Goal: Information Seeking & Learning: Compare options

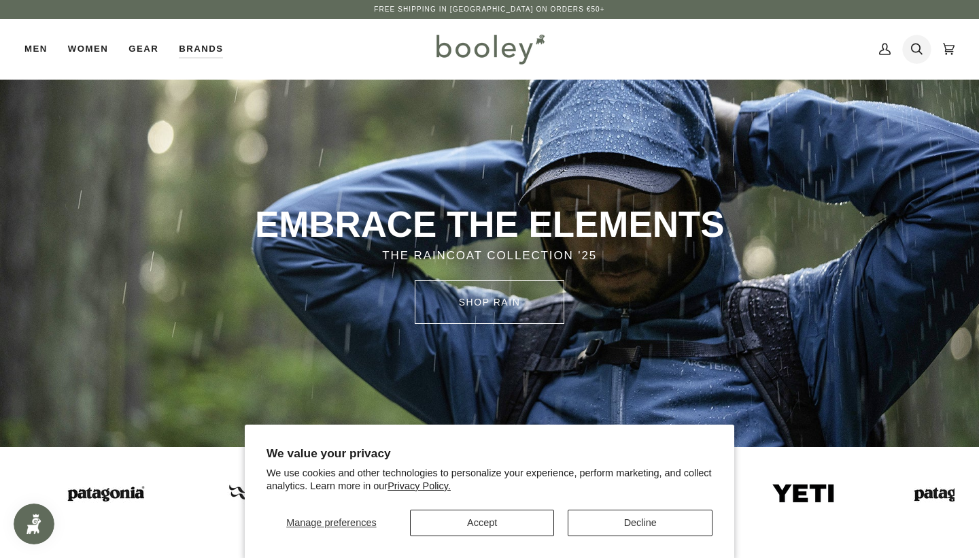
click at [921, 48] on icon at bounding box center [917, 49] width 12 height 20
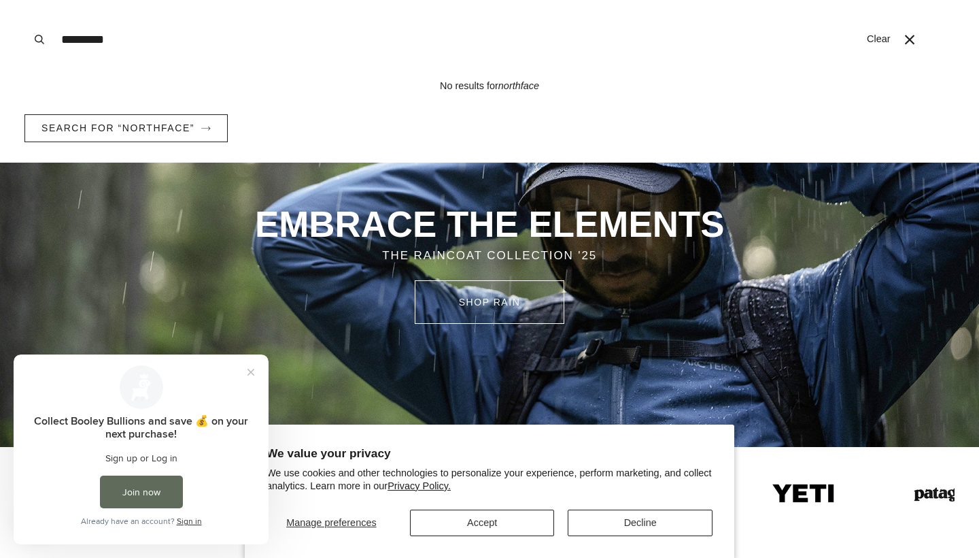
click at [90, 37] on input "*********" at bounding box center [457, 39] width 806 height 79
type input "**********"
click at [39, 39] on button "Search" at bounding box center [39, 39] width 30 height 79
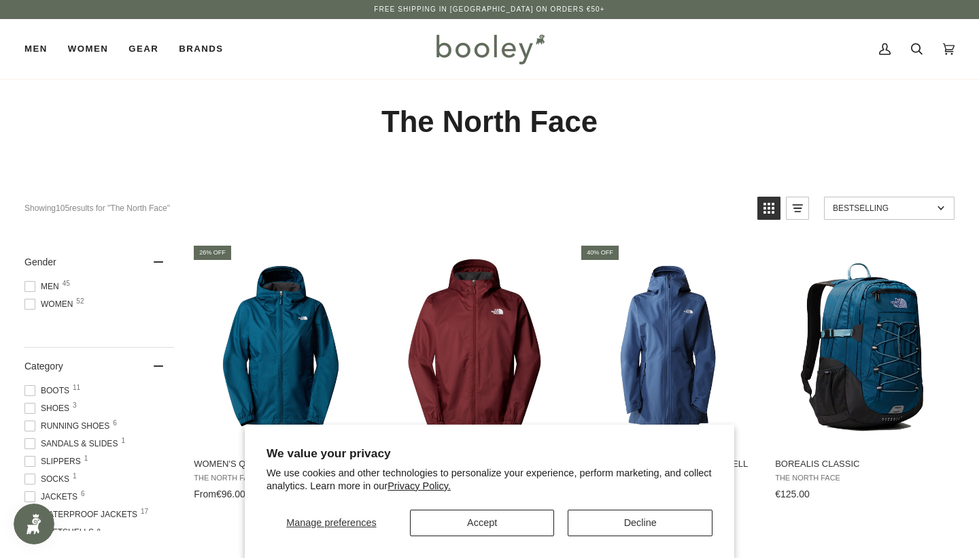
click at [627, 530] on button "Decline" at bounding box center [640, 522] width 145 height 27
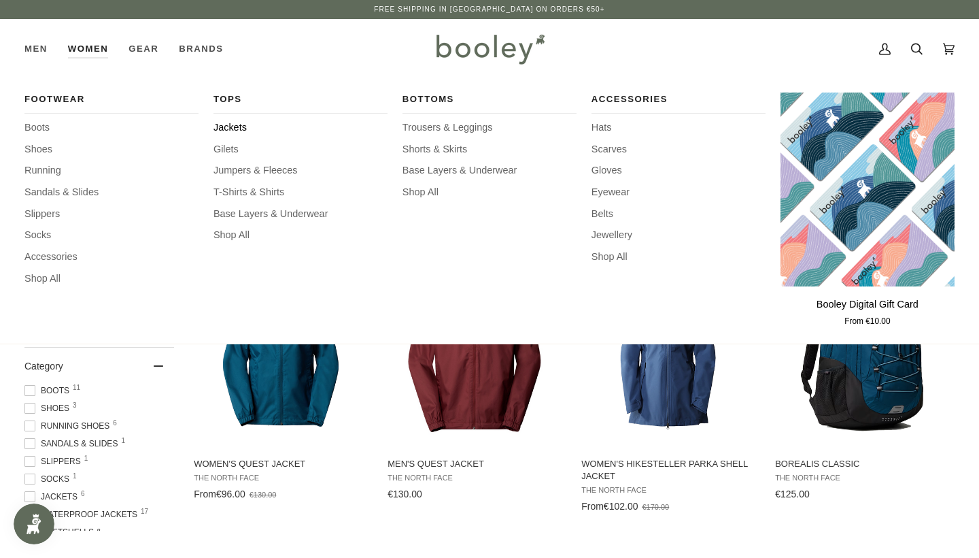
click at [241, 130] on span "Jackets" at bounding box center [301, 127] width 174 height 15
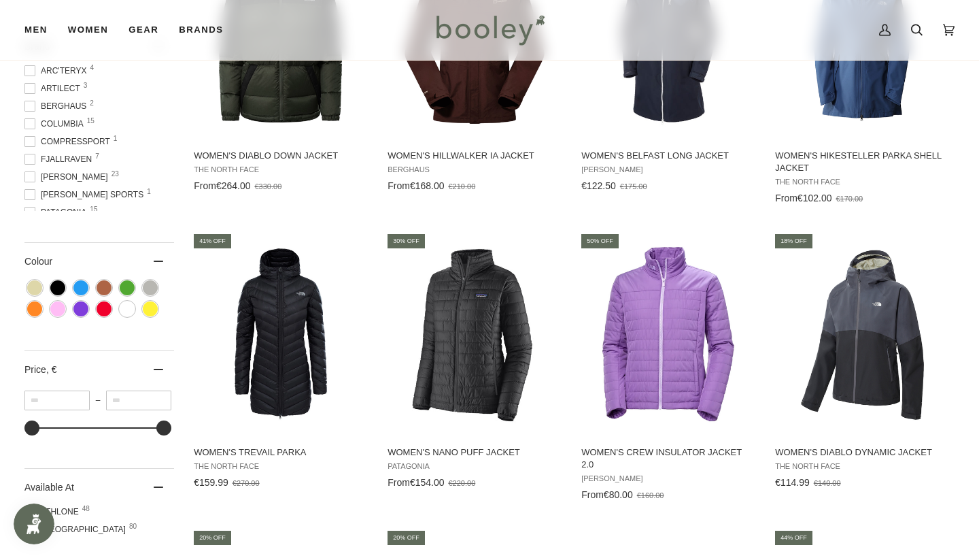
scroll to position [605, 0]
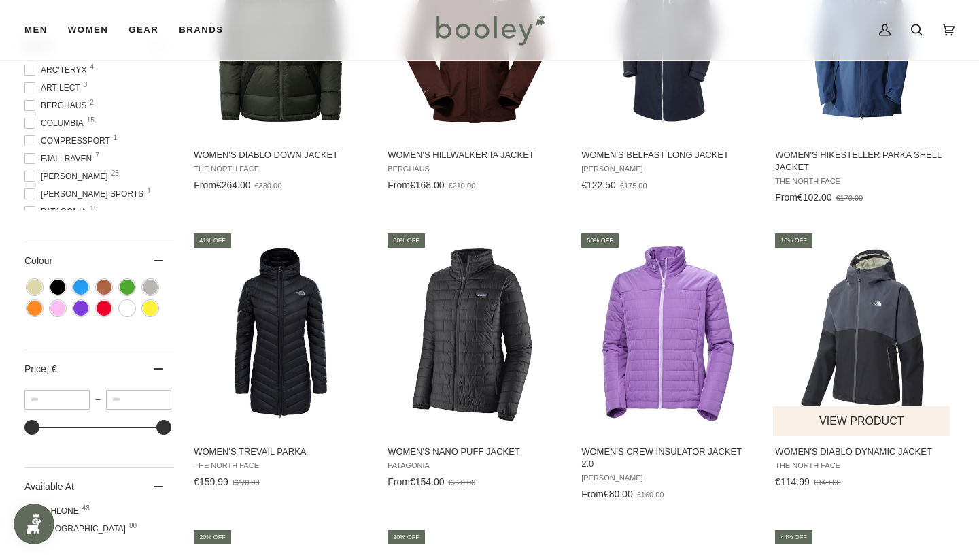
click at [855, 362] on img "Women's Diablo Dynamic Jacket" at bounding box center [862, 333] width 178 height 178
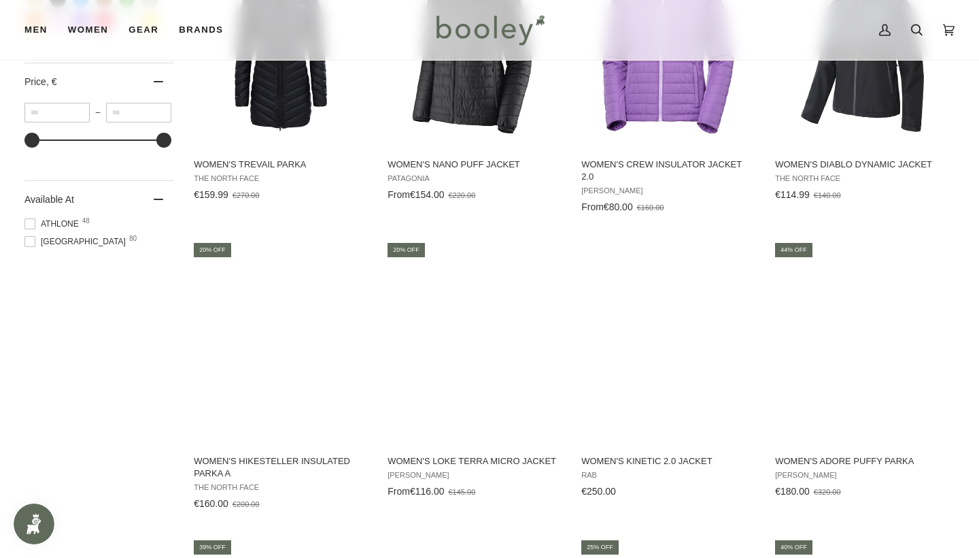
scroll to position [893, 0]
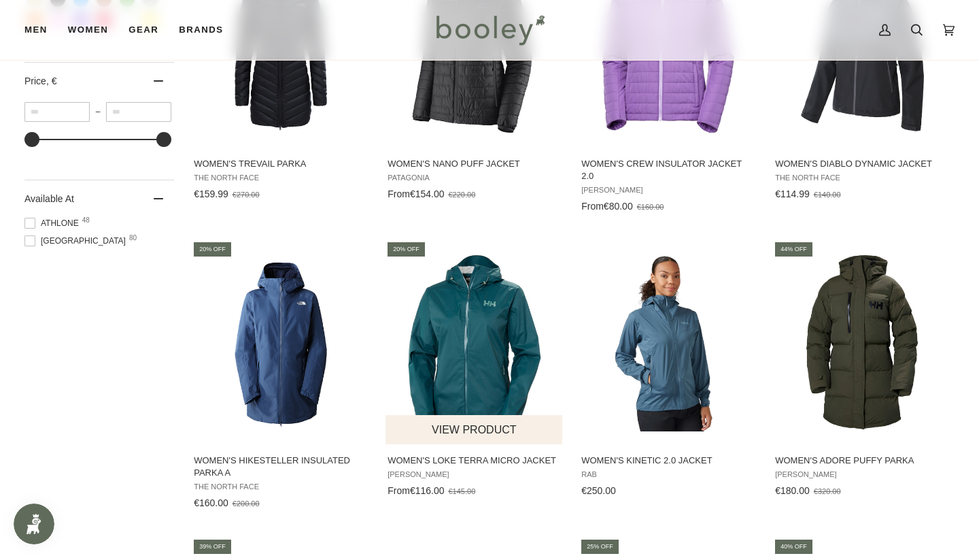
click at [448, 339] on img "Women's Loke Terra Micro Jacket" at bounding box center [475, 342] width 178 height 178
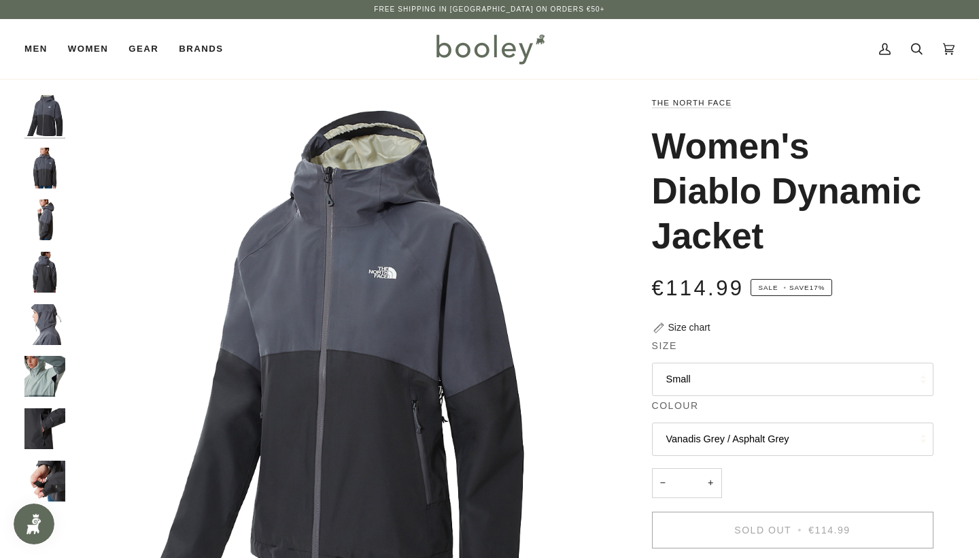
click at [41, 166] on img "The North Face Women's Diablo Dynamic Jacket Vanadis Grey / Asphalt Grey - Bool…" at bounding box center [44, 168] width 41 height 41
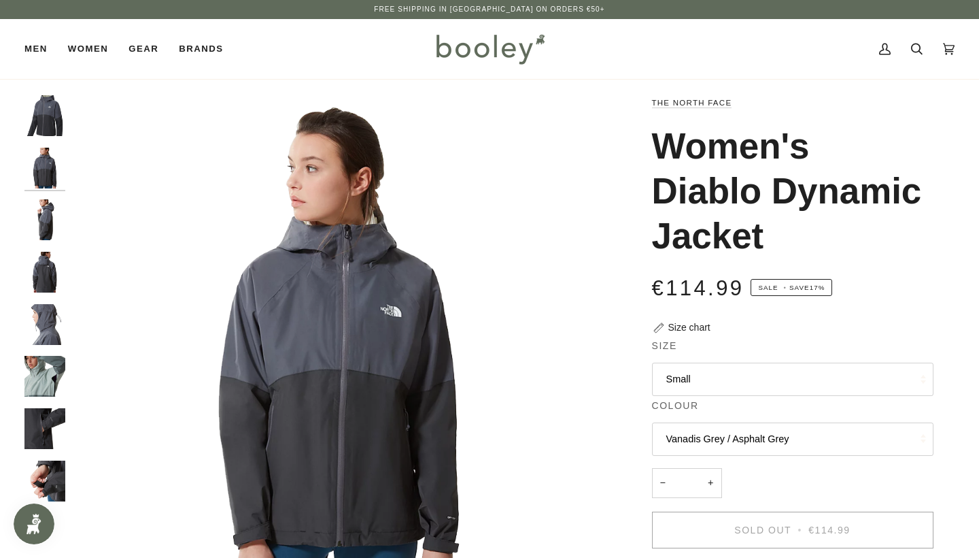
click at [42, 205] on img "The North Face Women's Diablo Dynamic Jacket Vanadis Grey / Asphalt Grey - Bool…" at bounding box center [44, 219] width 41 height 41
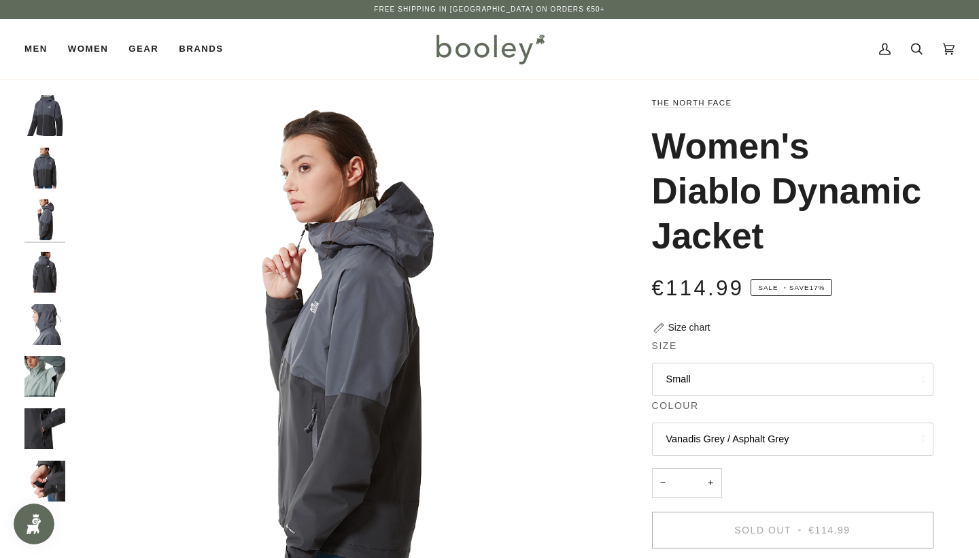
click at [47, 252] on img "The North Face Women's Diablo Dynamic Jacket Vanadis Grey / Asphalt Grey - Bool…" at bounding box center [44, 272] width 41 height 41
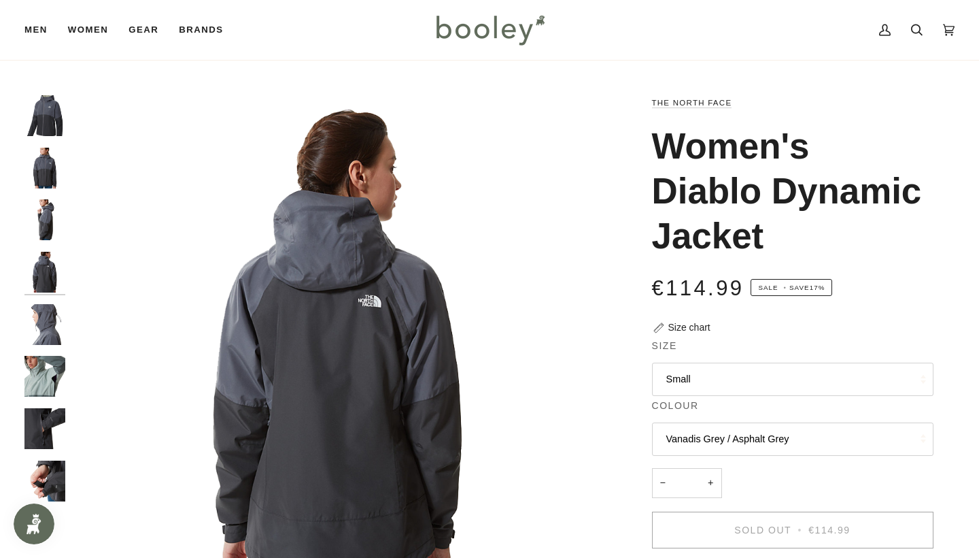
scroll to position [76, 0]
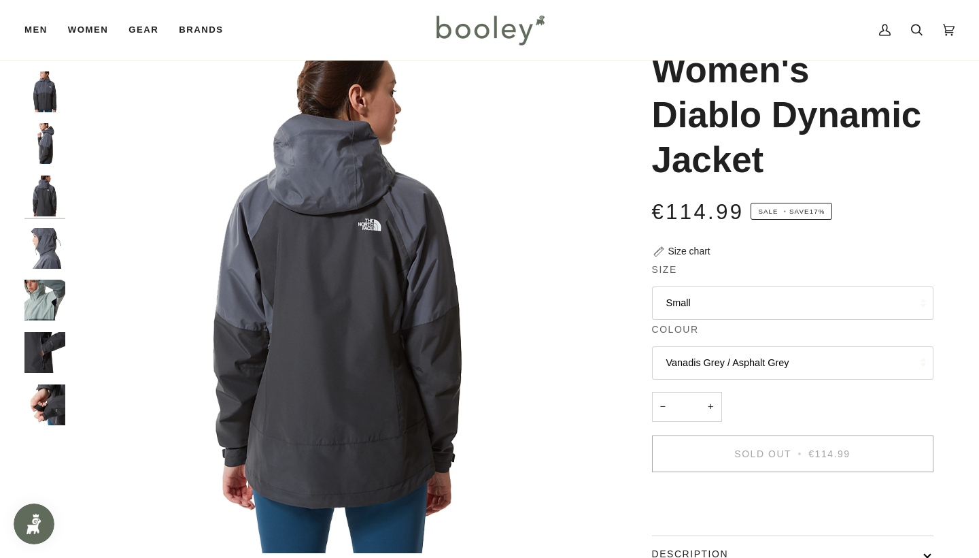
click at [49, 243] on img "The North Face Women's Diablo Dynamic Jacket Vanadis Grey / Asphalt Grey - Bool…" at bounding box center [44, 248] width 41 height 41
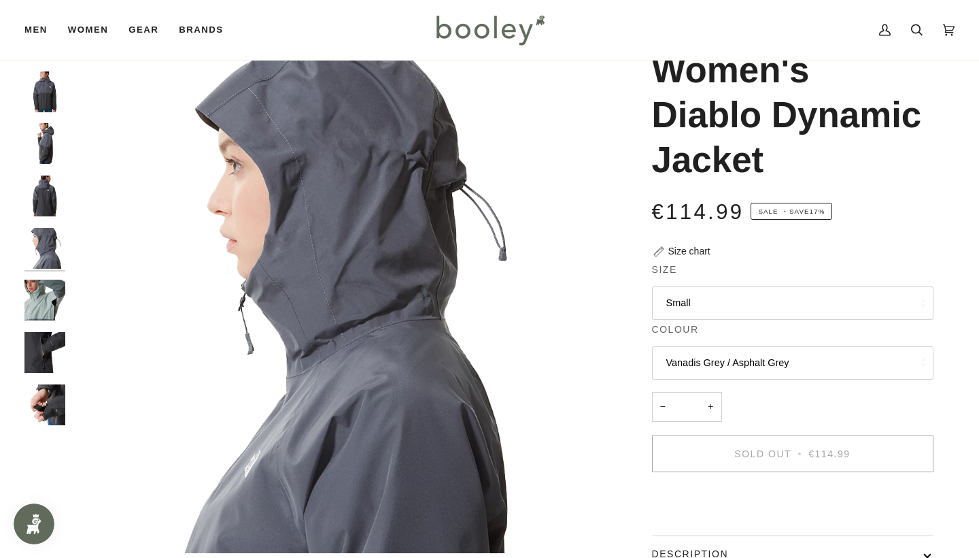
click at [47, 328] on div at bounding box center [48, 227] width 48 height 417
click at [46, 340] on img "The North Face Women's Diablo Dynamic Jacket Vanadis Grey / Asphalt Grey - Bool…" at bounding box center [44, 352] width 41 height 41
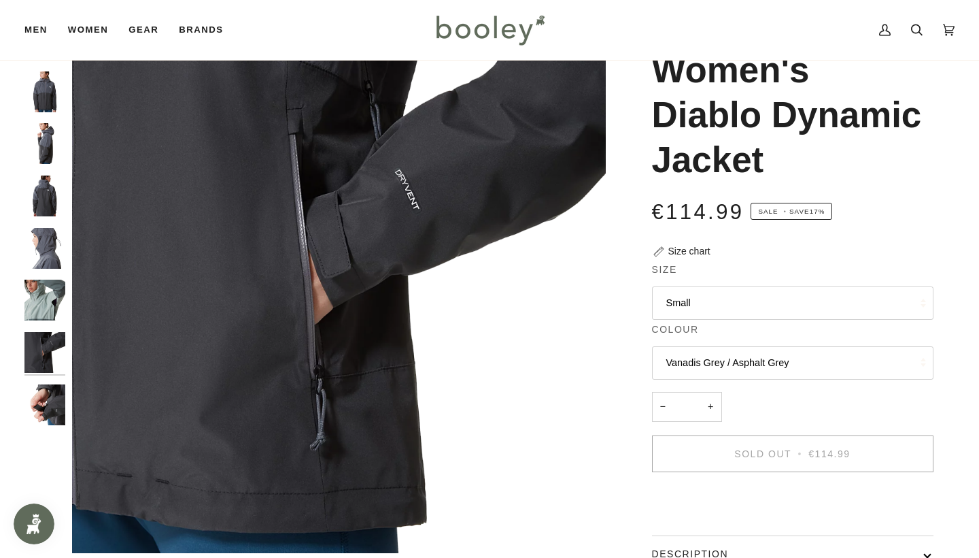
click at [37, 403] on img "The North Face Women's Diablo Dynamic Jacket Vanadis Grey / Asphalt Grey - Bool…" at bounding box center [44, 404] width 41 height 41
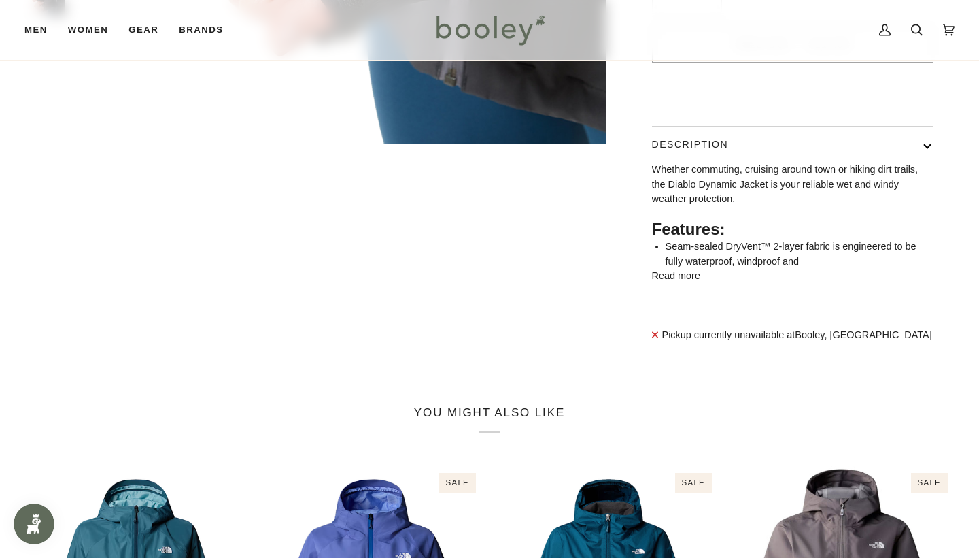
scroll to position [484, 0]
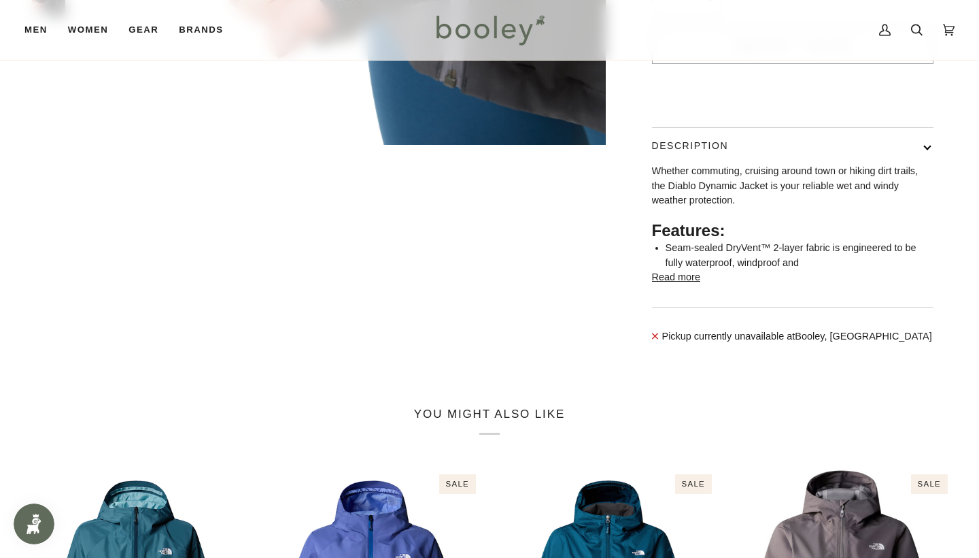
click at [671, 285] on button "Read more" at bounding box center [676, 277] width 48 height 15
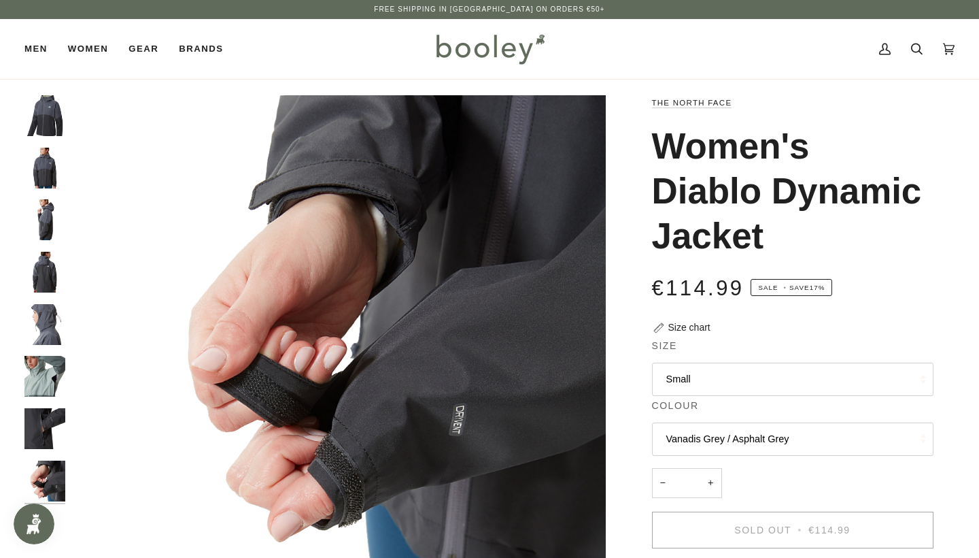
scroll to position [0, 0]
click at [46, 117] on img "The North Face Women's Diablo Dynamic Jacket Vanadis Grey / Asphalt Grey - Bool…" at bounding box center [44, 115] width 41 height 41
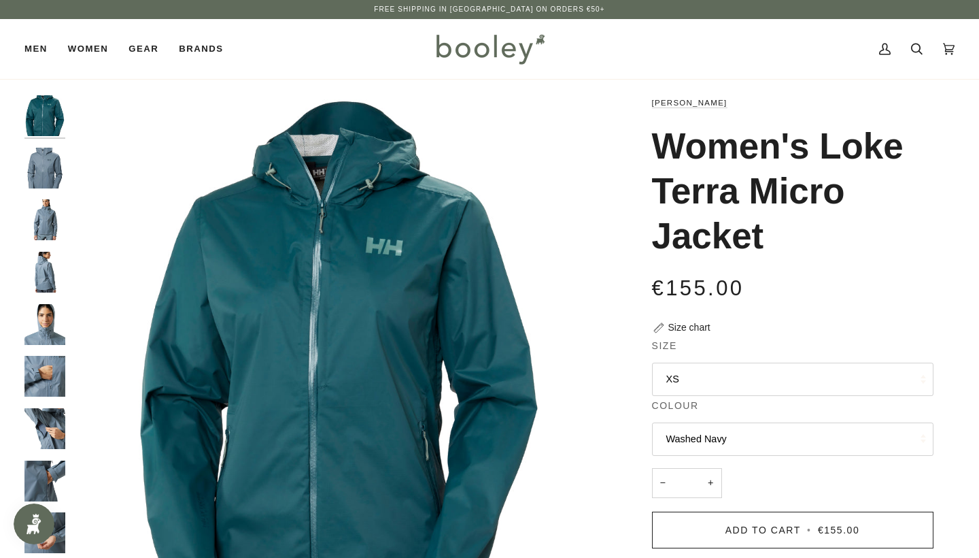
click at [41, 171] on img "Helly Hansen Women's Loke Terra Micro Jacket Washed Navy - Booley Galway" at bounding box center [44, 168] width 41 height 41
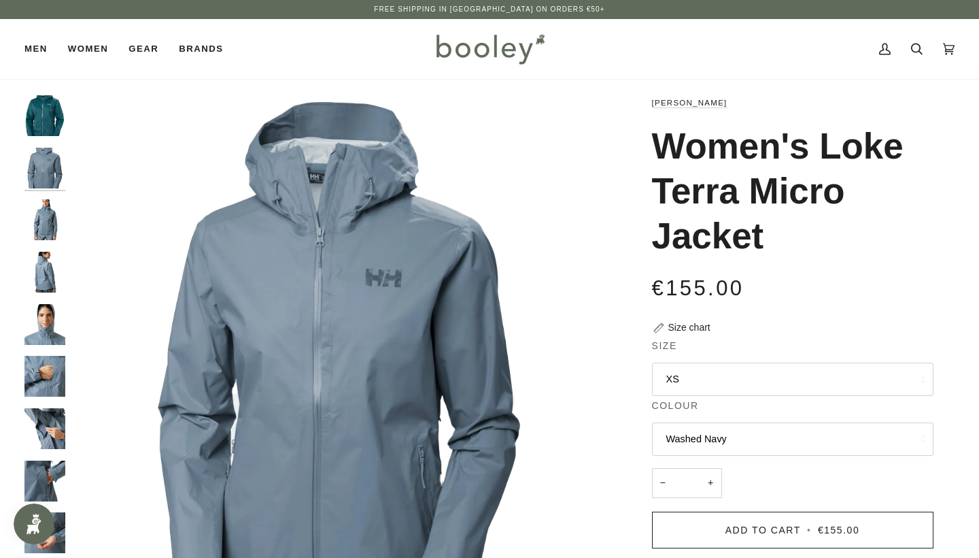
click at [36, 214] on img "Helly Hansen Women's Loke Terra Micro Jacket Washed Navy - Booley Galway" at bounding box center [44, 219] width 41 height 41
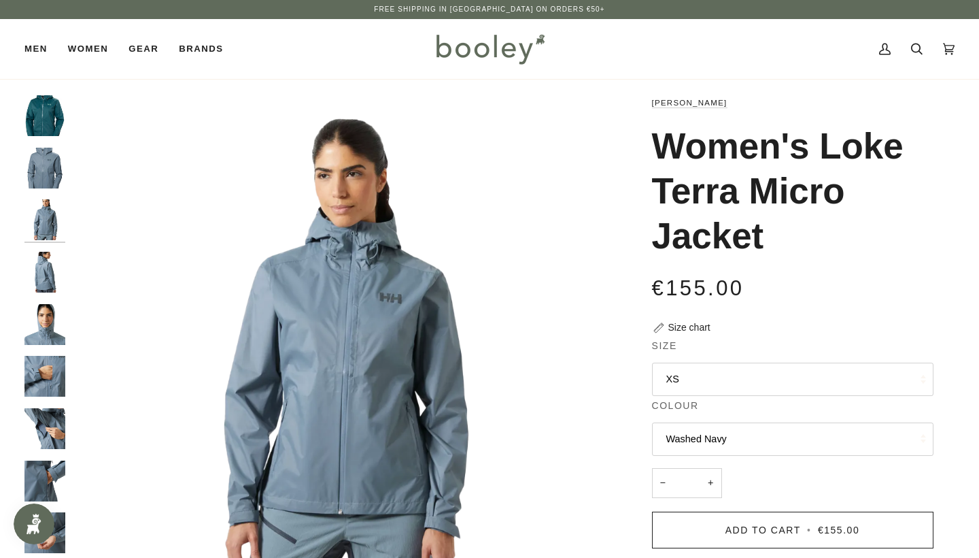
click at [43, 429] on img "Helly Hansen Women's Loke Terra Micro Jacket Washed Navy - Booley Galway" at bounding box center [44, 428] width 41 height 41
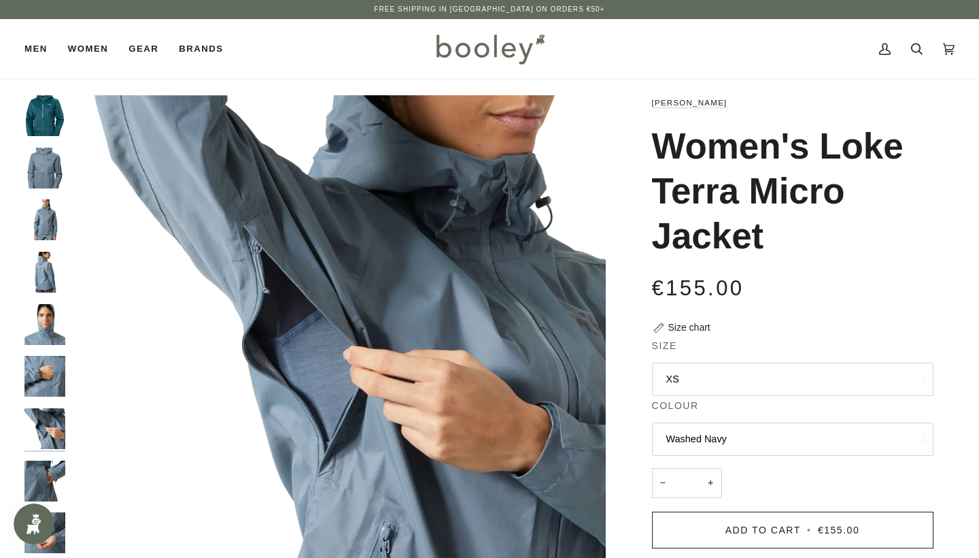
click at [52, 367] on img "Helly Hansen Women's Loke Terra Micro Jacket Washed Navy - Booley Galway" at bounding box center [44, 376] width 41 height 41
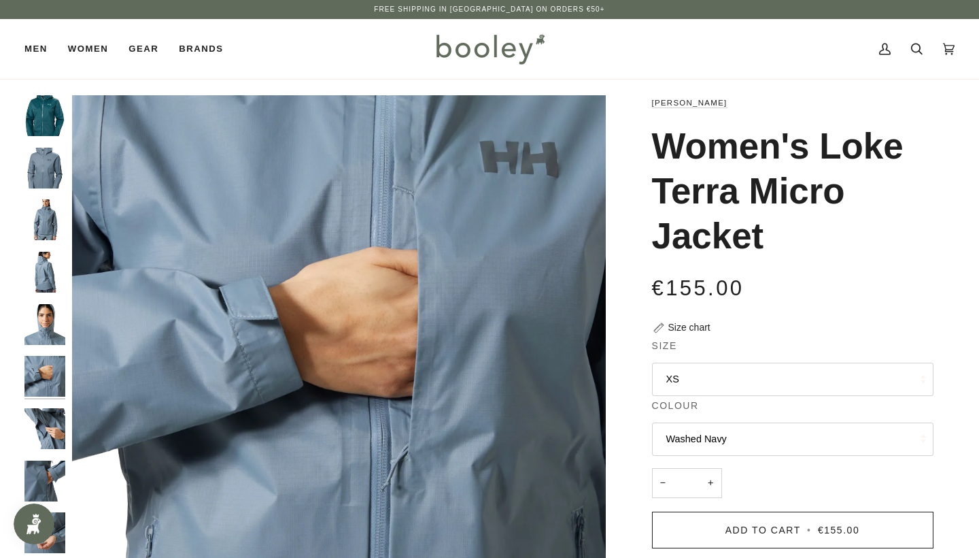
click at [50, 272] on img "Helly Hansen Women's Loke Terra Micro Jacket Washed Navy - Booley Galway" at bounding box center [44, 272] width 41 height 41
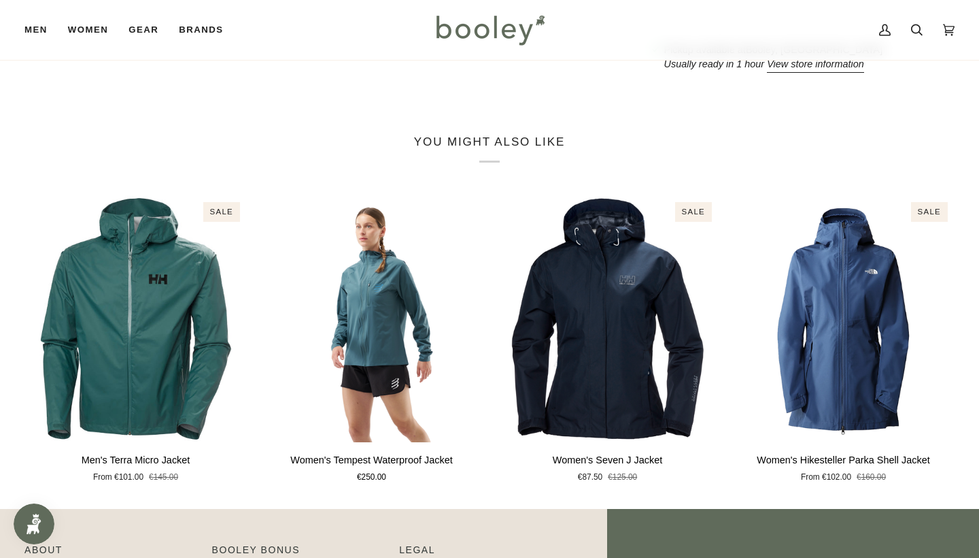
scroll to position [805, 0]
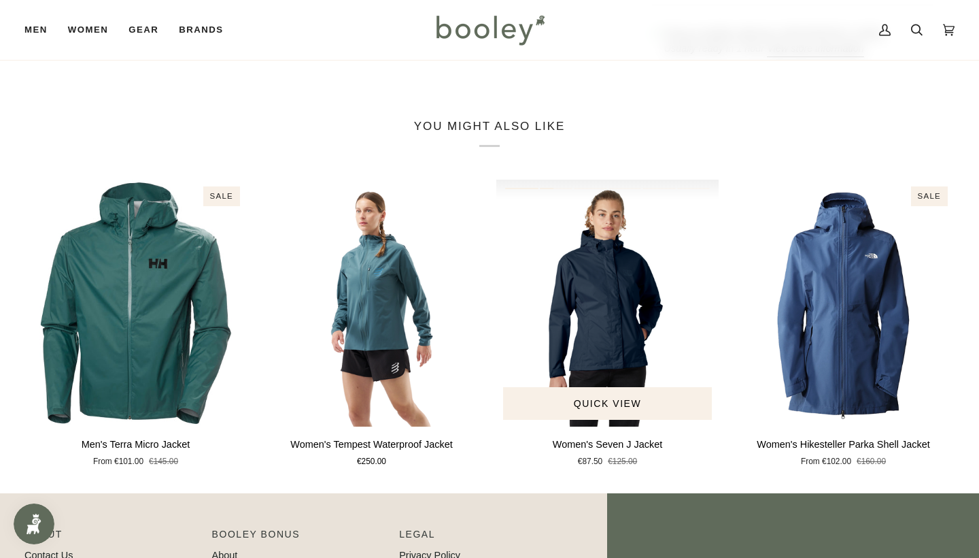
click at [613, 342] on img "Women's Seven J Jacket" at bounding box center [607, 303] width 222 height 247
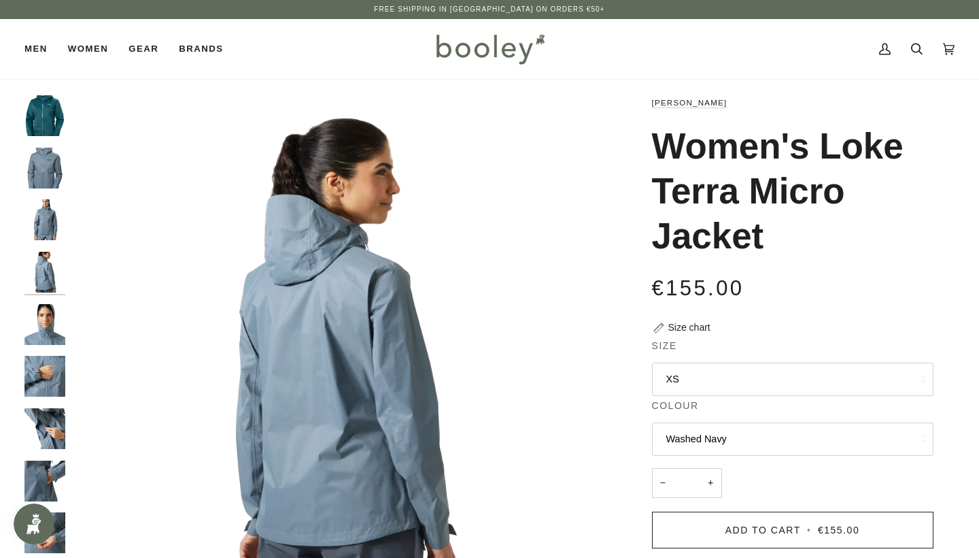
scroll to position [0, 0]
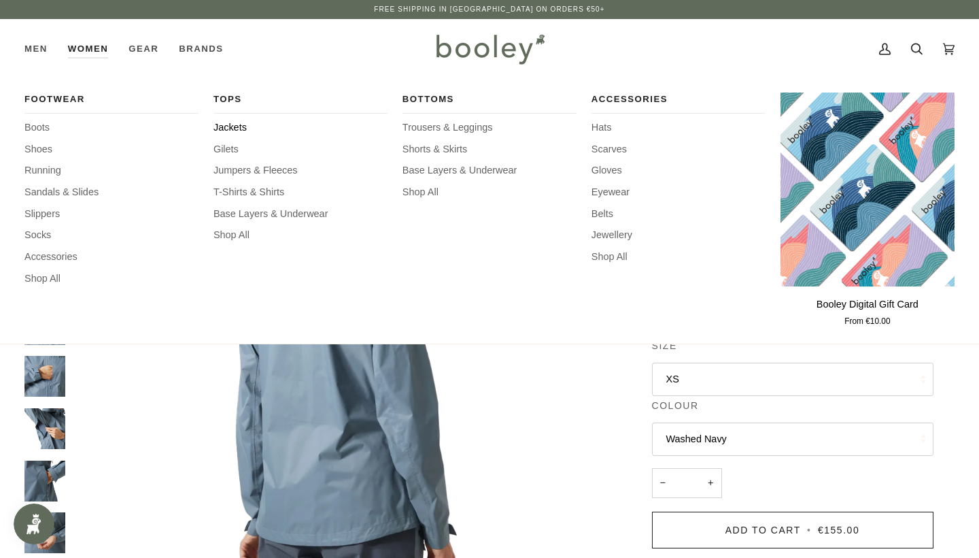
click at [228, 123] on span "Jackets" at bounding box center [301, 127] width 174 height 15
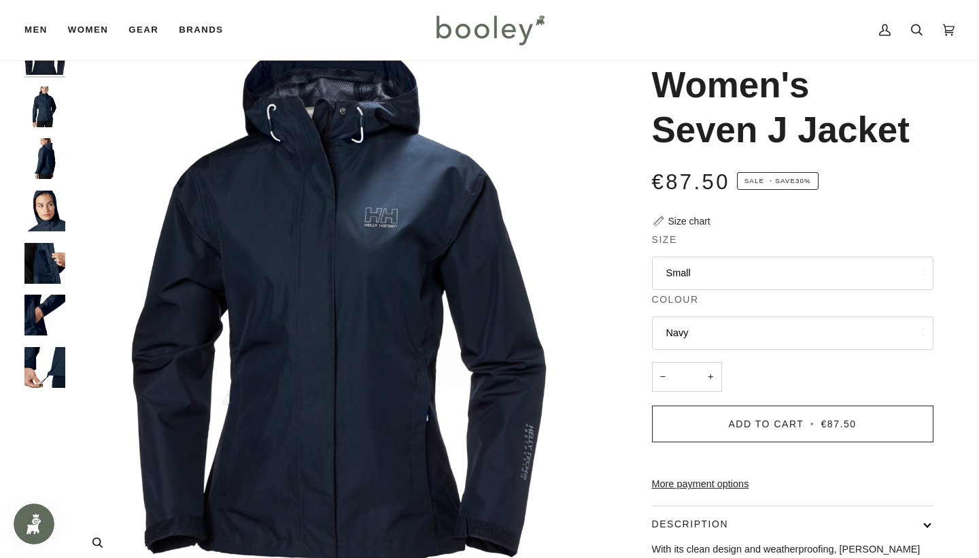
scroll to position [60, 0]
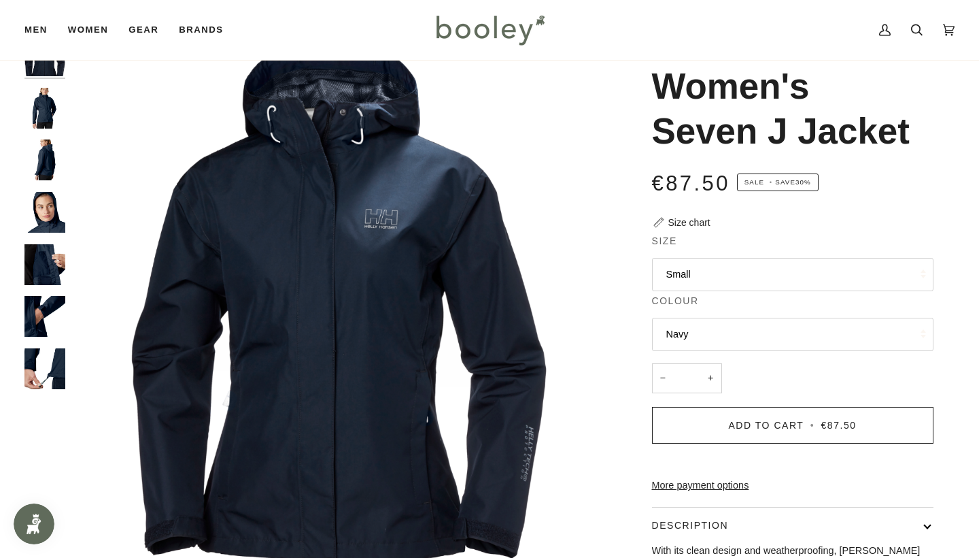
click at [36, 106] on img "Helly Hansen Women's Seven J Jacket Navy - Booley Galway" at bounding box center [44, 108] width 41 height 41
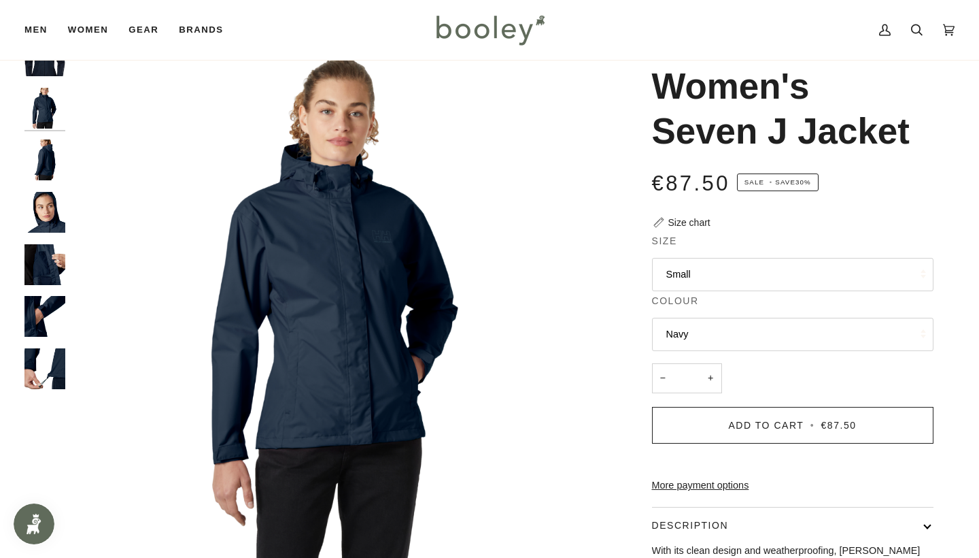
click at [38, 158] on img "Helly Hansen Women's Seven J Jacket Navy - Booley Galway" at bounding box center [44, 159] width 41 height 41
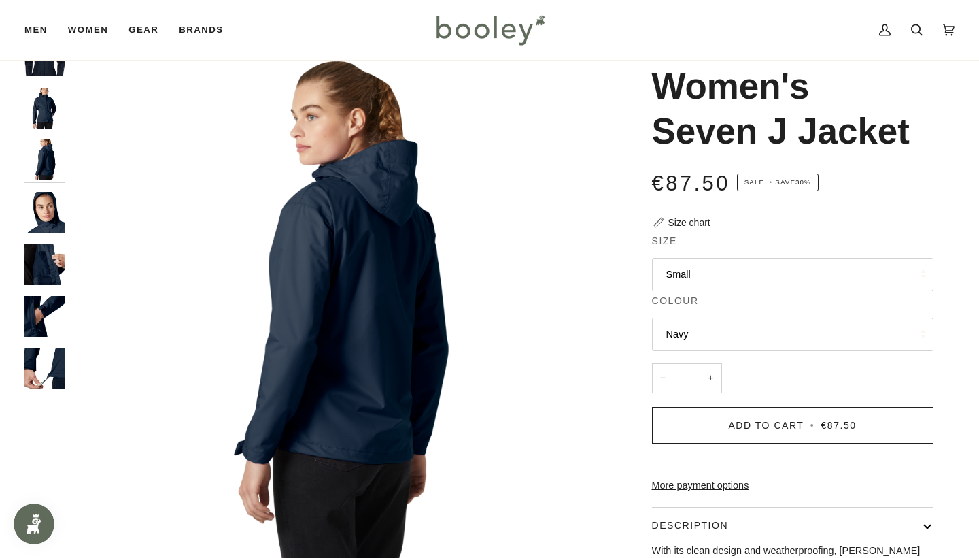
click at [40, 218] on img "Helly Hansen Women's Seven J Jacket Navy - Booley Galway" at bounding box center [44, 212] width 41 height 41
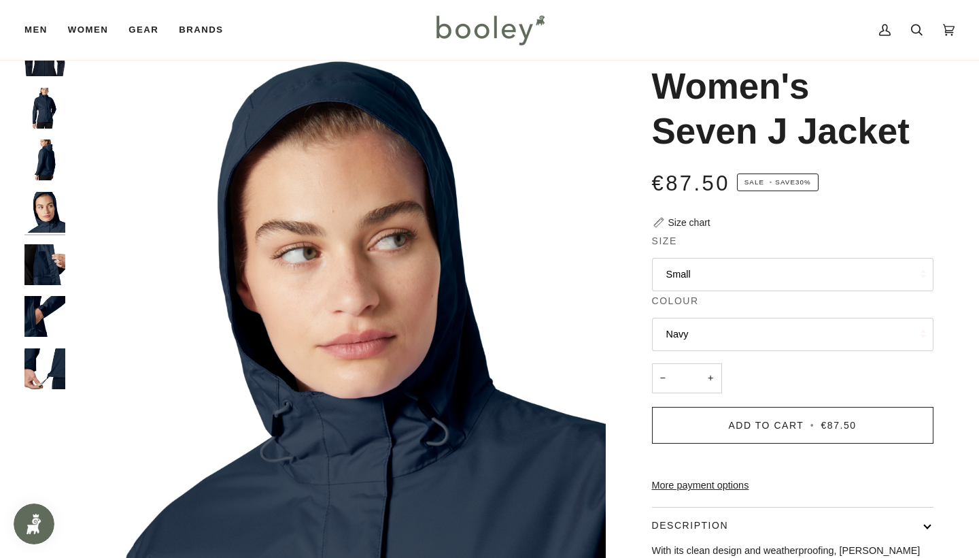
click at [36, 271] on img "Helly Hansen Women's Seven J Jacket Navy - Booley Galway" at bounding box center [44, 264] width 41 height 41
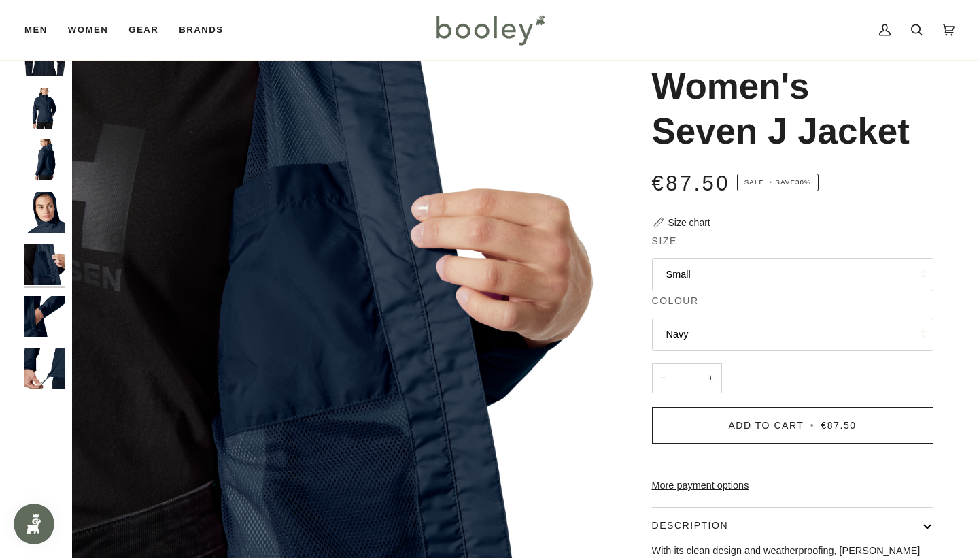
click at [41, 319] on img "Helly Hansen Women's Seven J Jacket Navy - Booley Galway" at bounding box center [44, 316] width 41 height 41
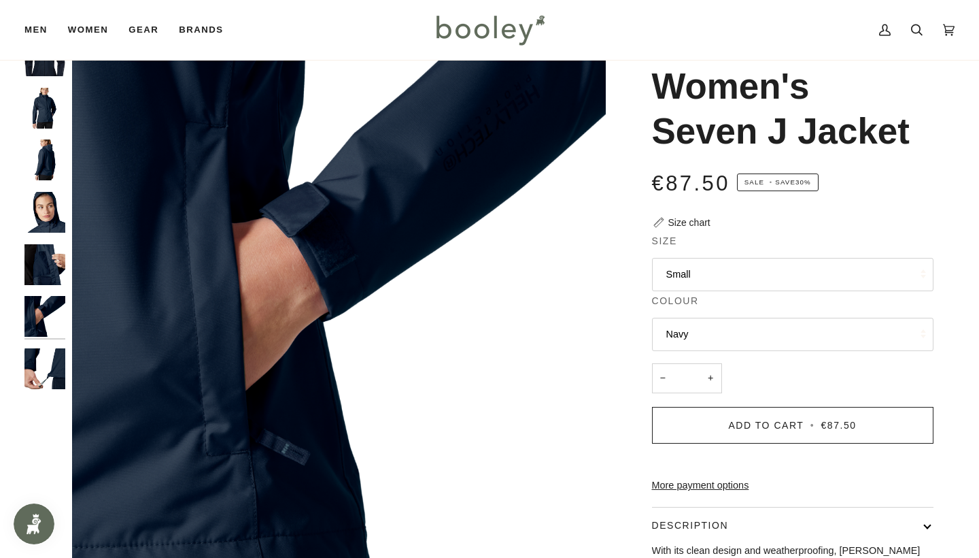
click at [37, 361] on img "Helly Hansen Women's Seven J Jacket Navy - Booley Galway" at bounding box center [44, 368] width 41 height 41
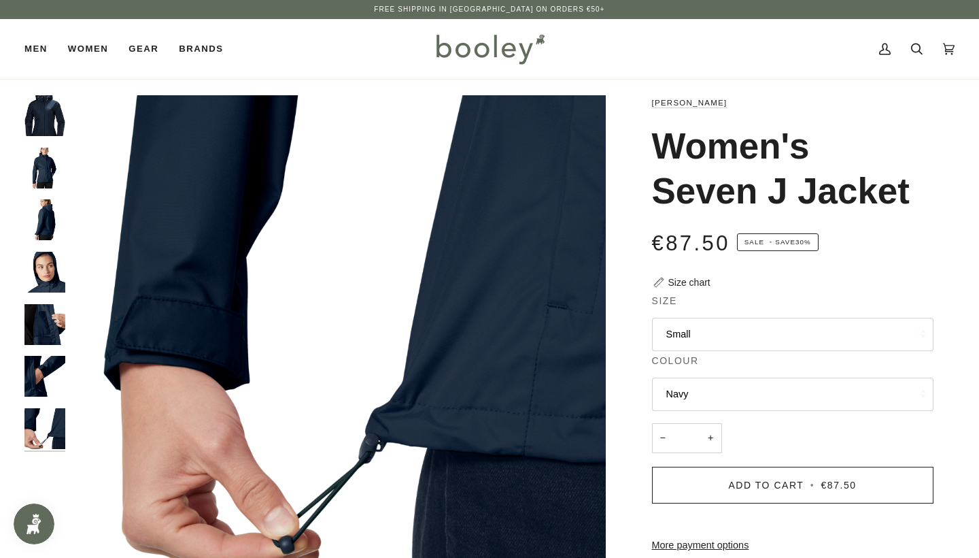
scroll to position [0, 0]
click at [47, 105] on img "Helly Hansen Women's Seven J Jacket Navy - Booley Galway" at bounding box center [44, 115] width 41 height 41
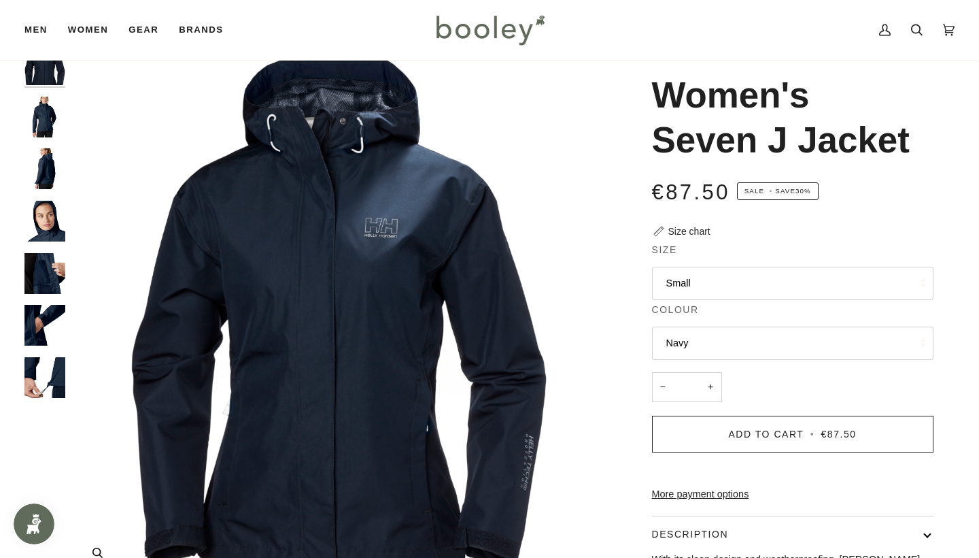
scroll to position [49, 0]
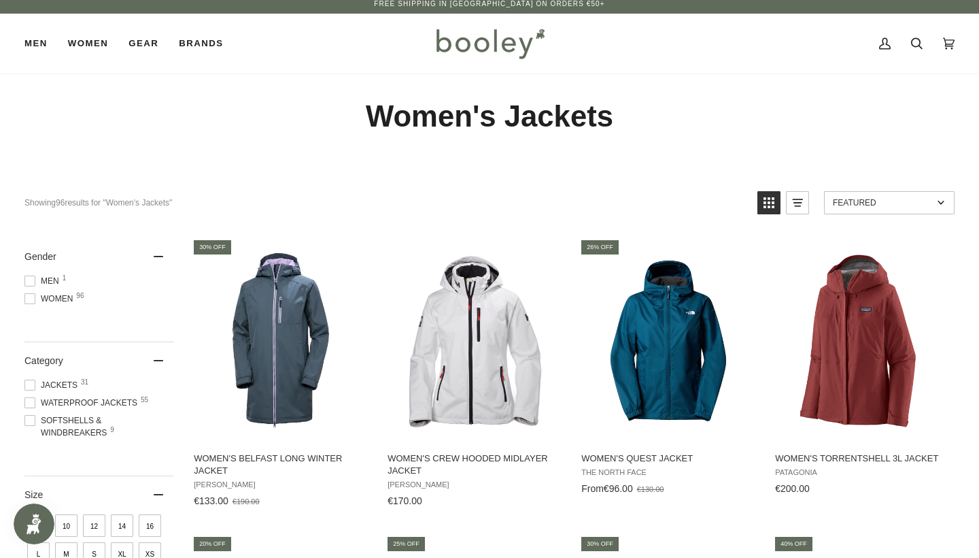
scroll to position [11, 0]
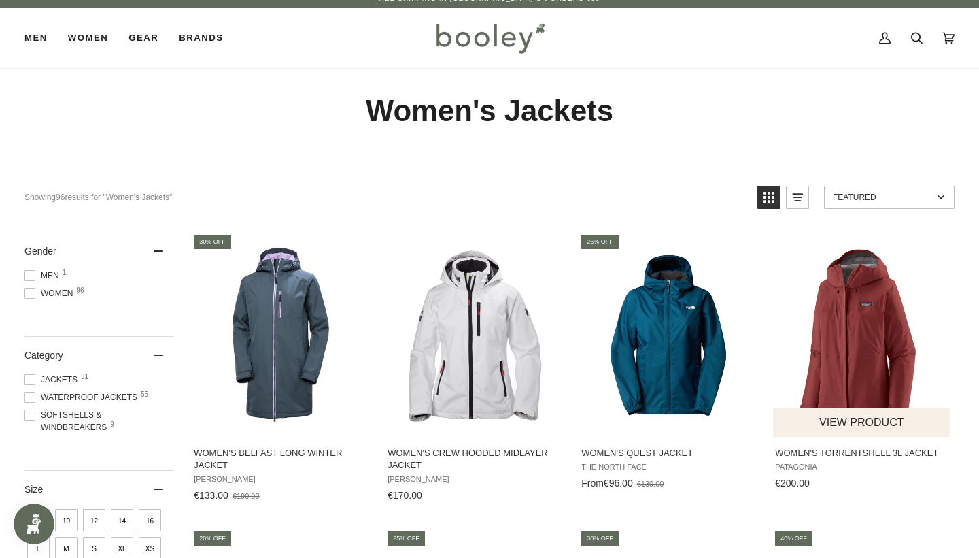
click at [809, 309] on img "Women's Torrentshell 3L Jacket" at bounding box center [862, 334] width 178 height 178
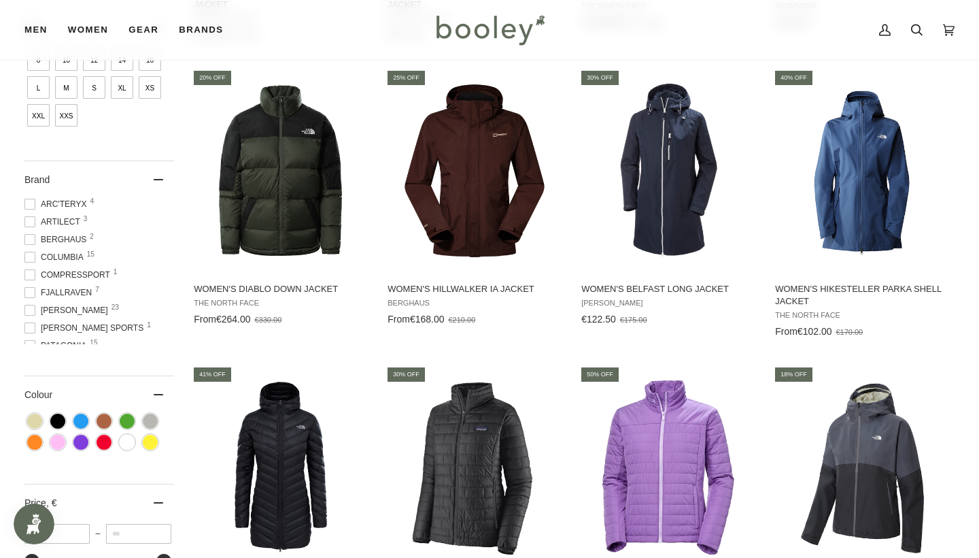
scroll to position [473, 0]
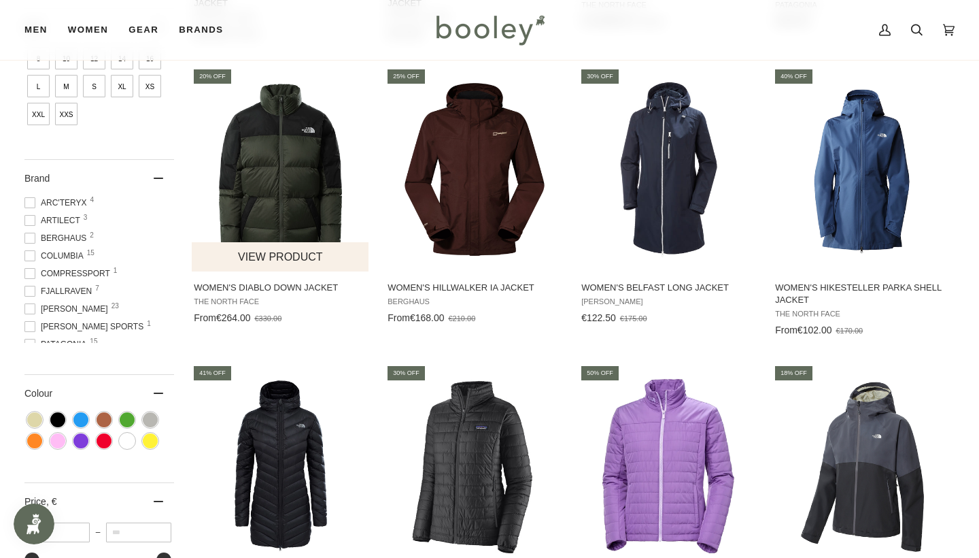
click at [275, 169] on img "Women's Diablo Down Jacket" at bounding box center [281, 169] width 178 height 178
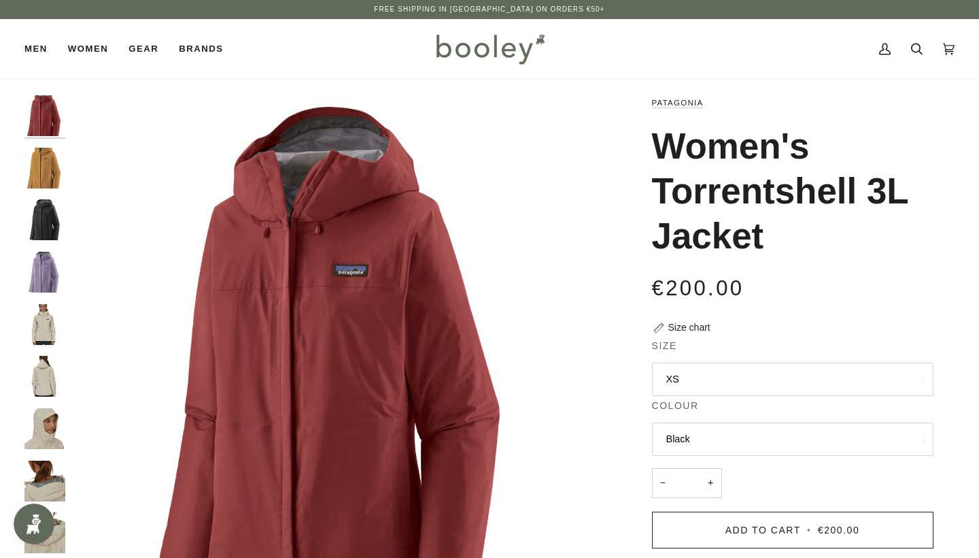
click at [42, 169] on img "Patagonia Women's Torrentshell 3L Jacket Dried Mango - Booley Galway" at bounding box center [44, 168] width 41 height 41
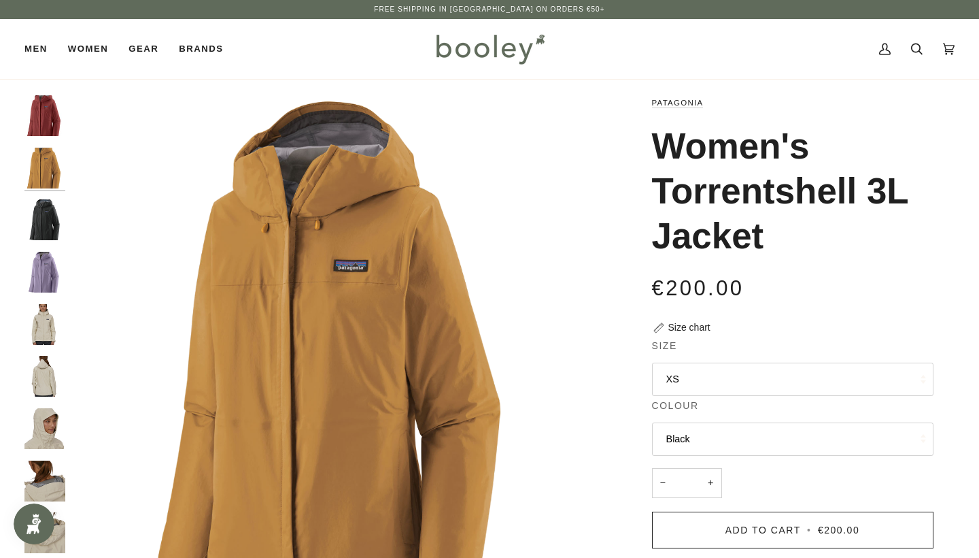
click at [48, 232] on img "Patagonia Women's Torrentshell 3L Jacket Black - Booley Galway" at bounding box center [44, 219] width 41 height 41
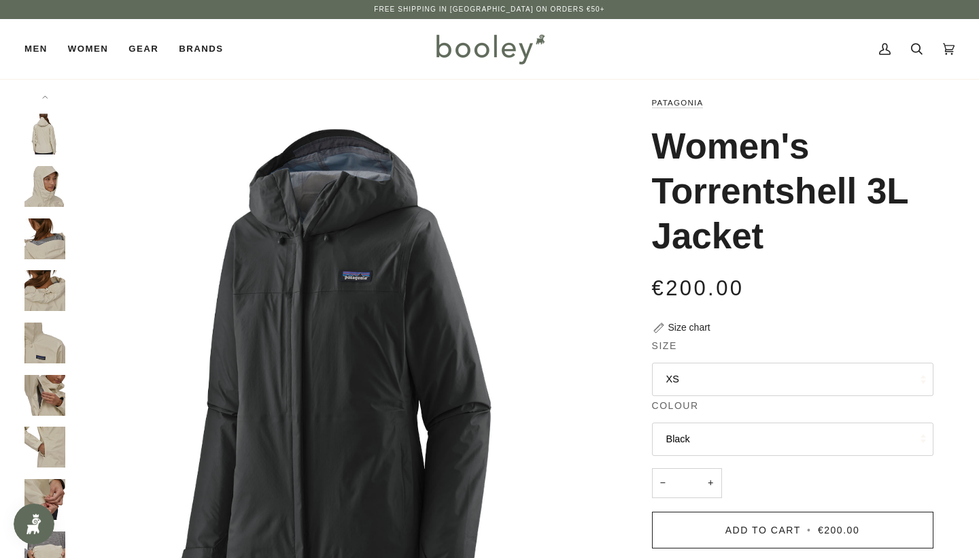
scroll to position [241, 0]
click at [41, 391] on img "Patagonia Women's Torrentshell 3L Jacket - Booley Galway" at bounding box center [44, 395] width 41 height 41
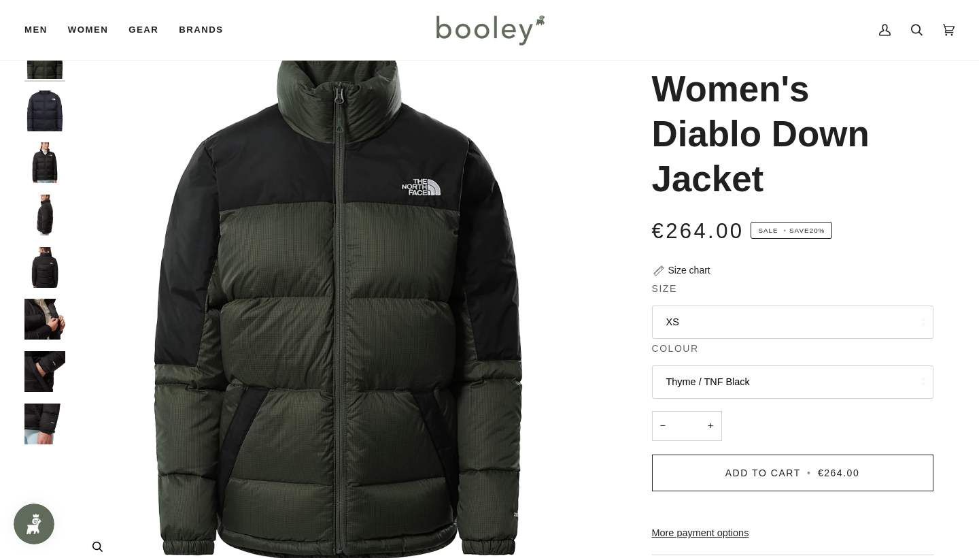
scroll to position [61, 0]
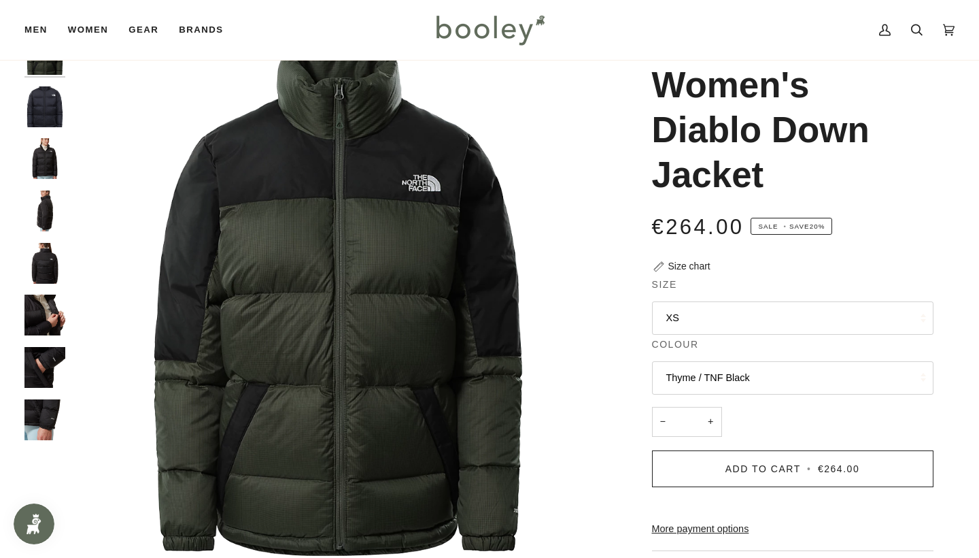
click at [39, 146] on img "The North Face Women’s Diablo Down Jacket TNF Black / TNF Black - Booley Galway" at bounding box center [44, 158] width 41 height 41
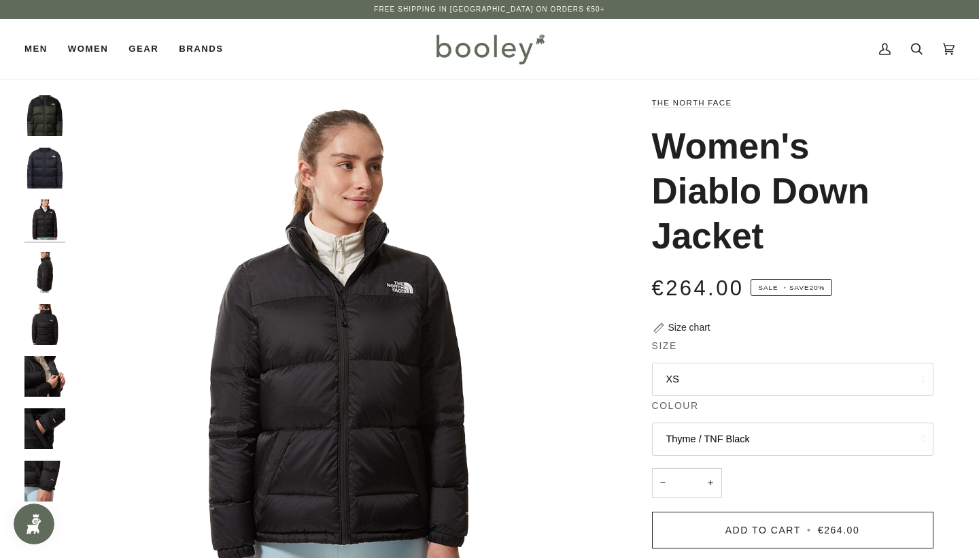
scroll to position [0, 0]
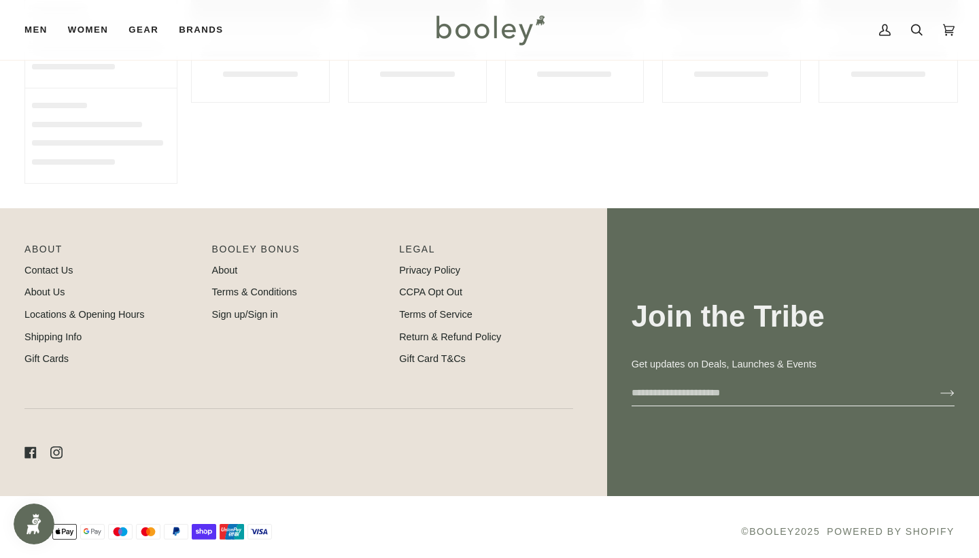
scroll to position [415, 0]
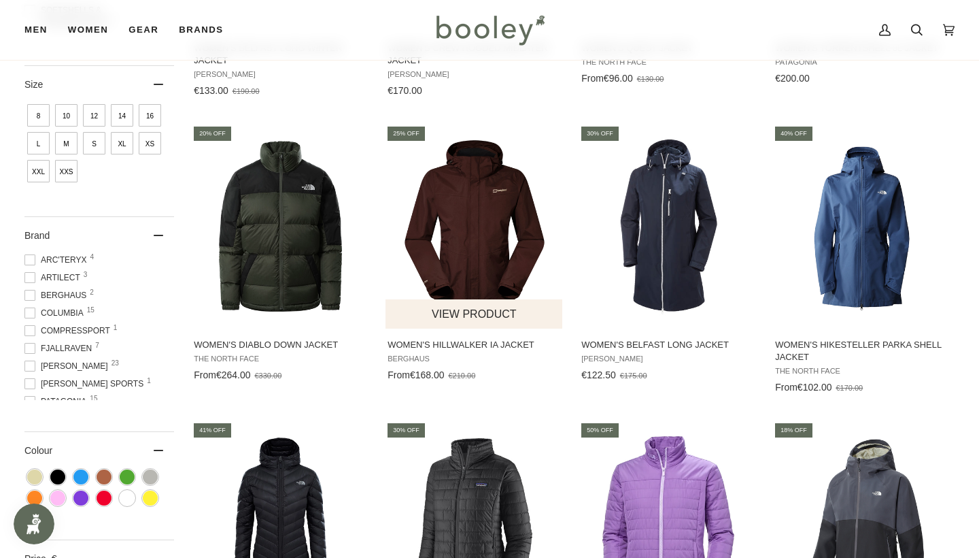
click at [447, 243] on img "Women's Hillwalker IA Jacket" at bounding box center [475, 226] width 178 height 178
click at [871, 488] on img "Women's Diablo Dynamic Jacket" at bounding box center [862, 523] width 178 height 178
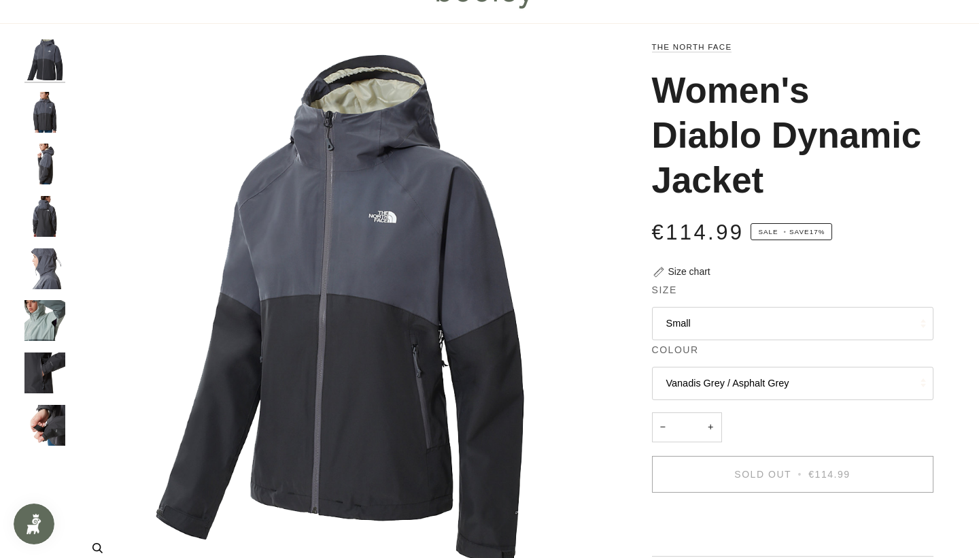
scroll to position [1, 0]
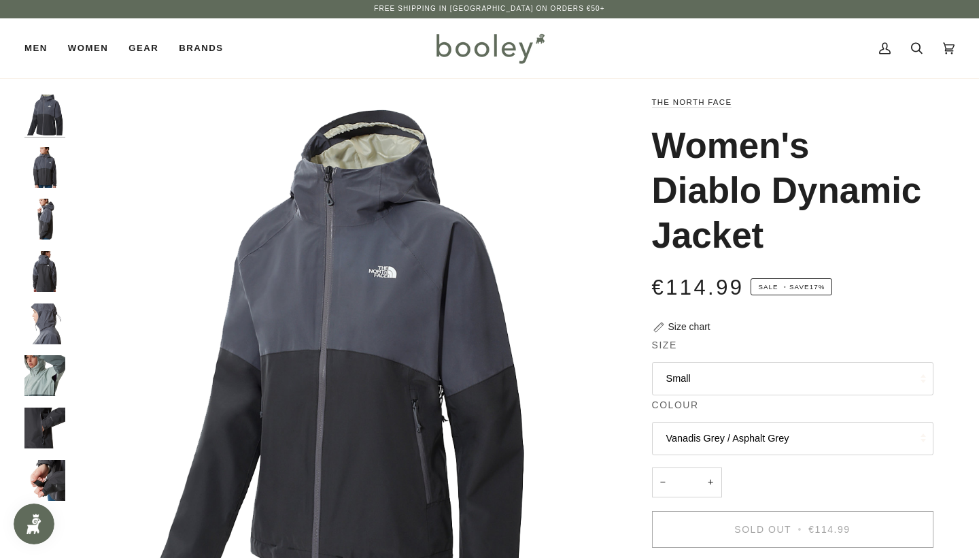
click at [44, 367] on img "The North Face Women's Diablo Dynamic Jacket - Booley Galway" at bounding box center [44, 375] width 41 height 41
